Goal: Find specific page/section: Find specific page/section

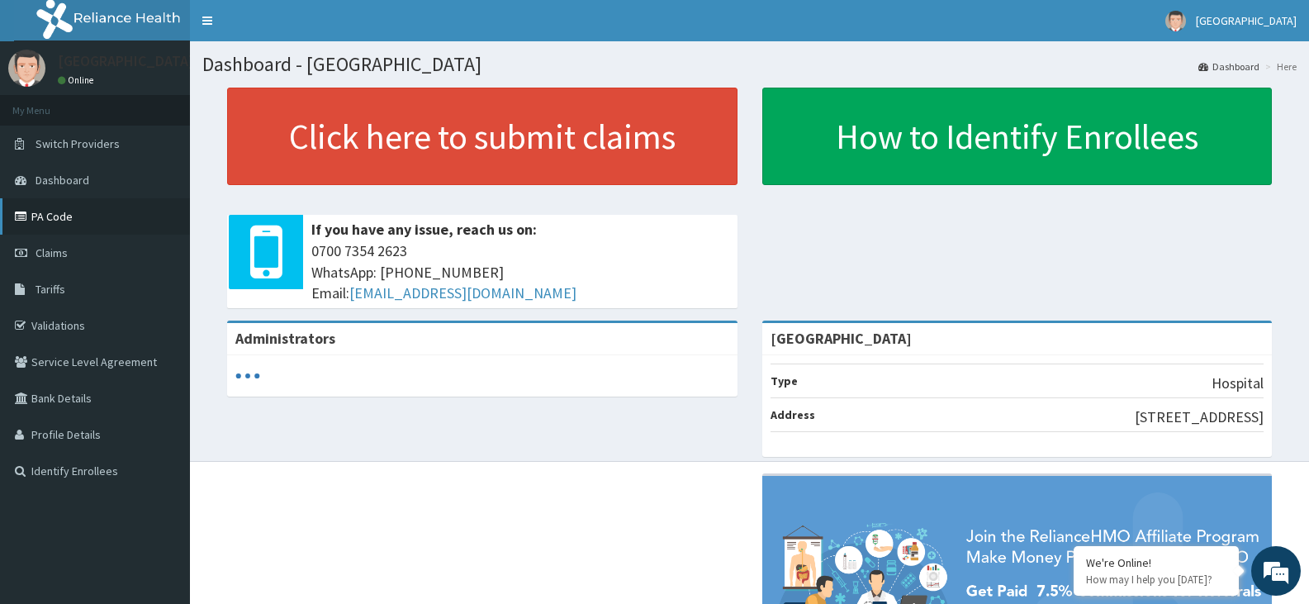
click at [48, 216] on link "PA Code" at bounding box center [95, 216] width 190 height 36
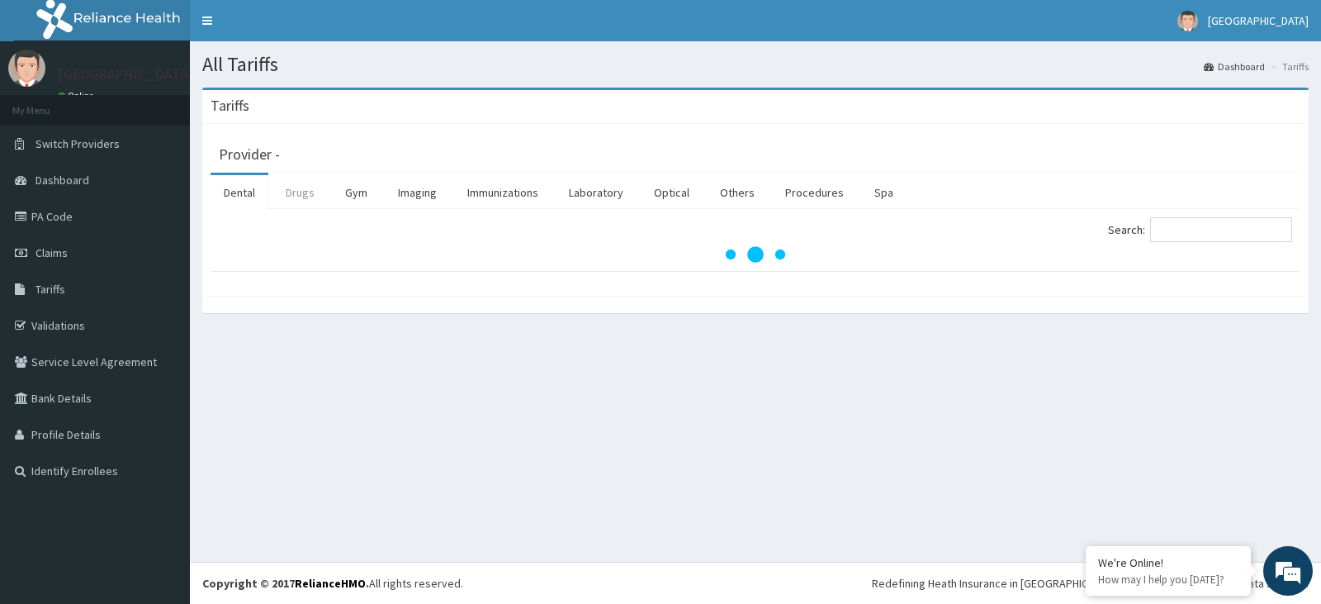
click at [299, 197] on link "Drugs" at bounding box center [299, 192] width 55 height 35
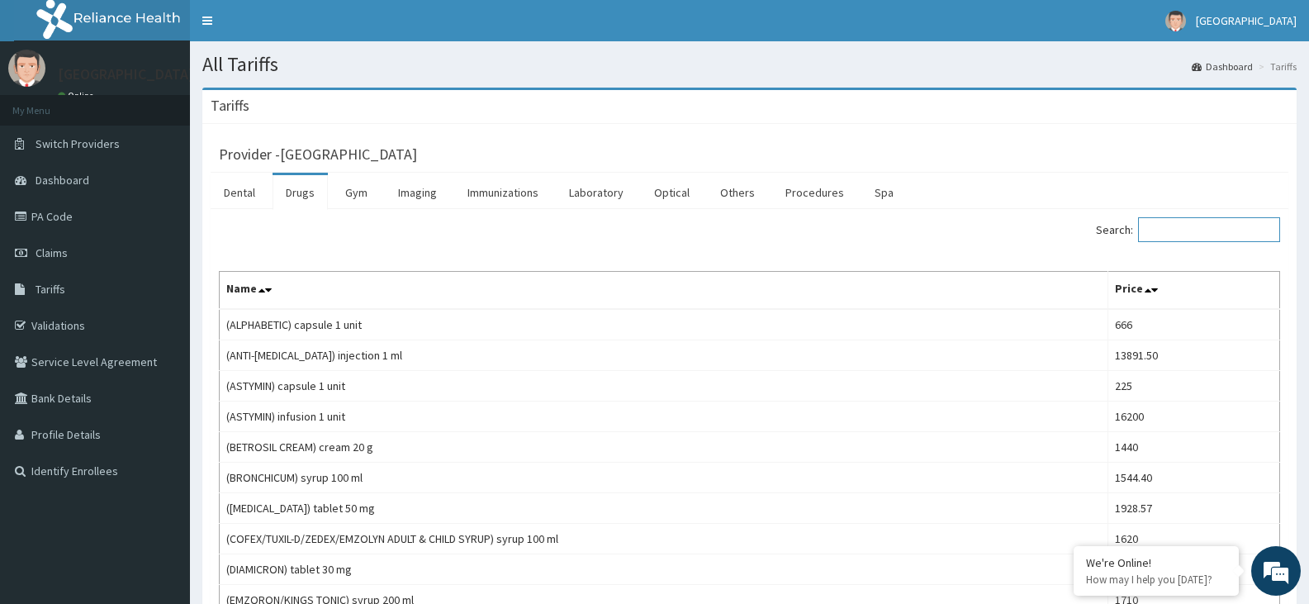
click at [1172, 230] on input "Search:" at bounding box center [1209, 229] width 142 height 25
paste input "[MEDICAL_DATA] Nebule"
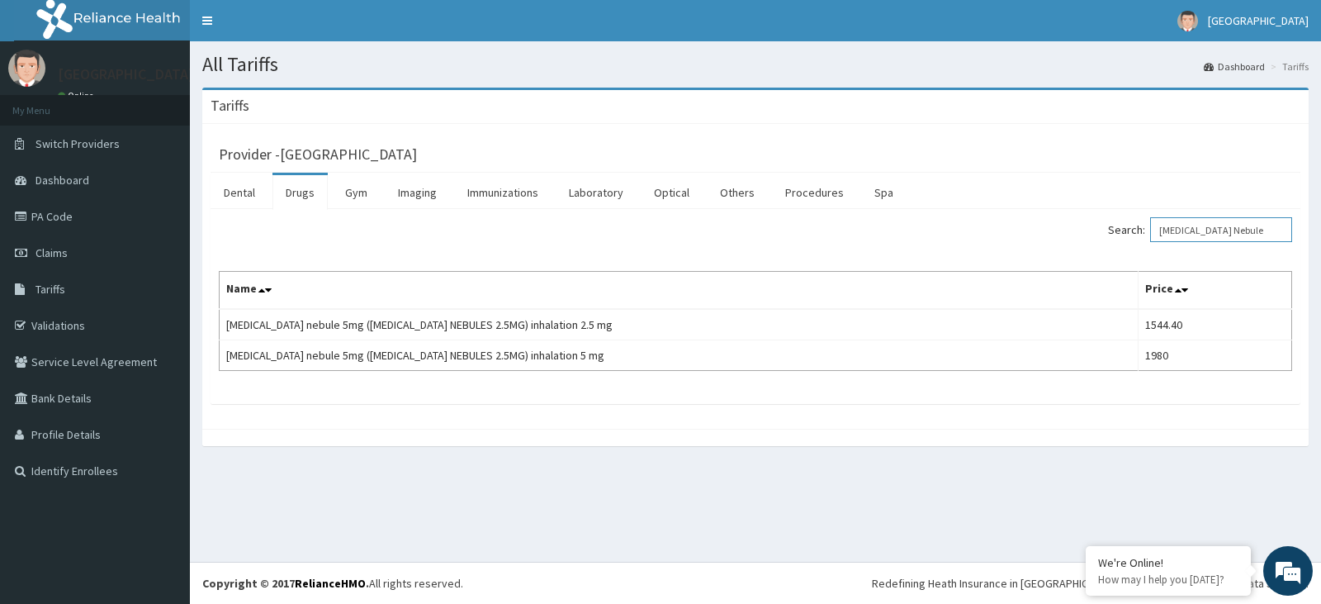
type input "[MEDICAL_DATA] Nebule"
